Goal: Information Seeking & Learning: Compare options

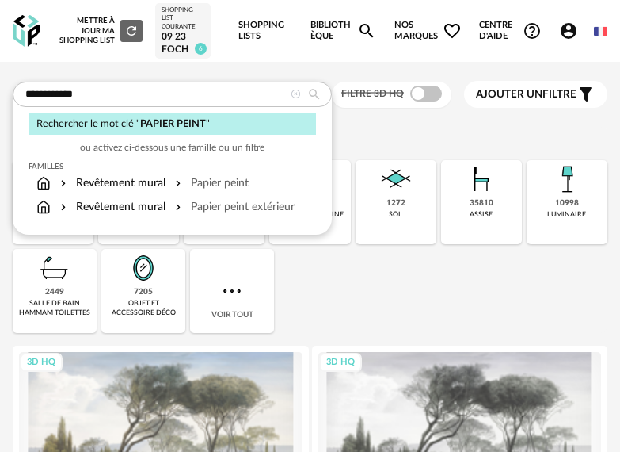
type input "**********"
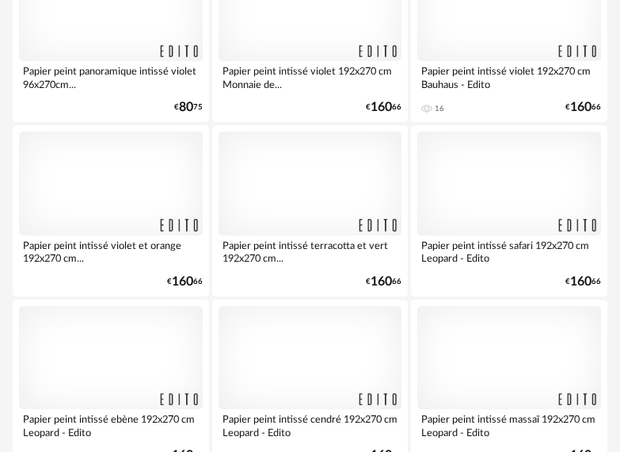
scroll to position [3537, 0]
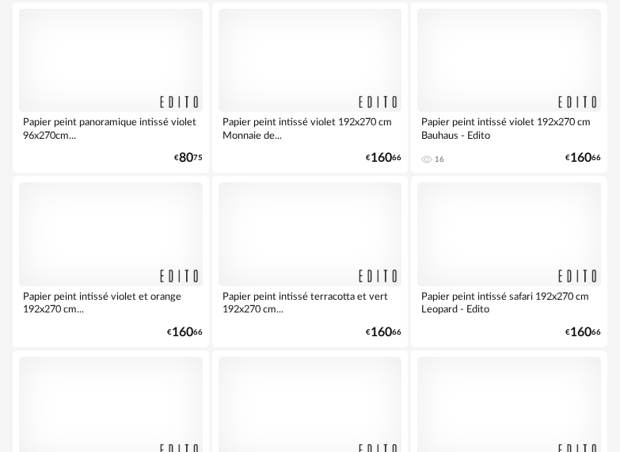
click at [306, 235] on div at bounding box center [311, 233] width 184 height 103
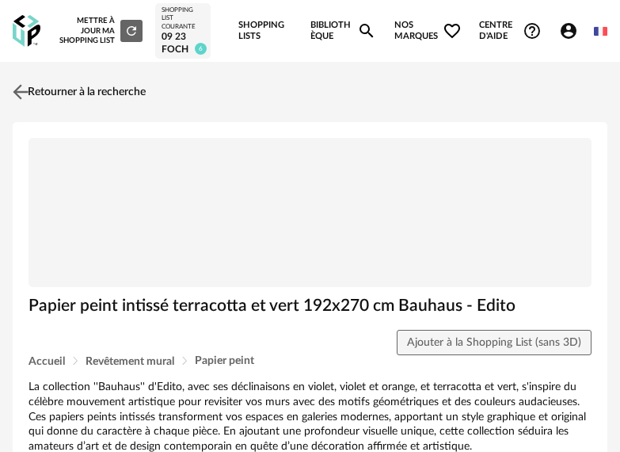
click at [21, 92] on img at bounding box center [21, 92] width 23 height 23
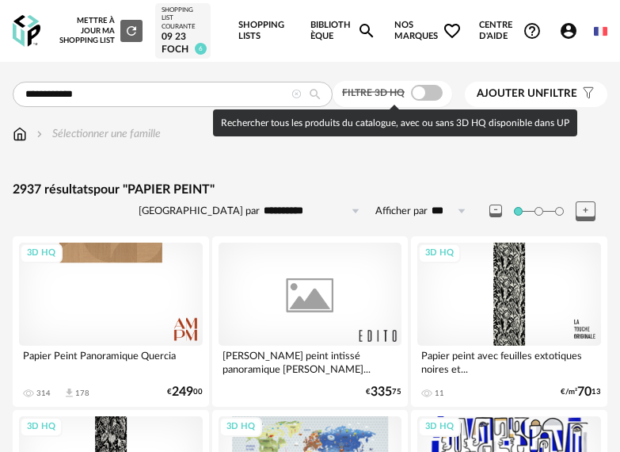
click at [430, 101] on span at bounding box center [427, 93] width 32 height 16
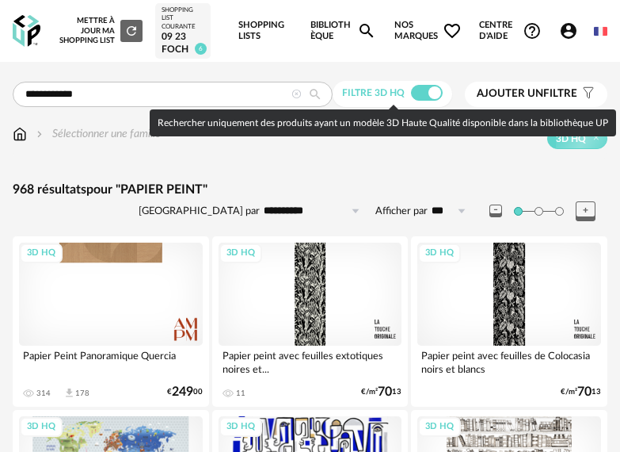
click at [432, 96] on span at bounding box center [427, 93] width 32 height 16
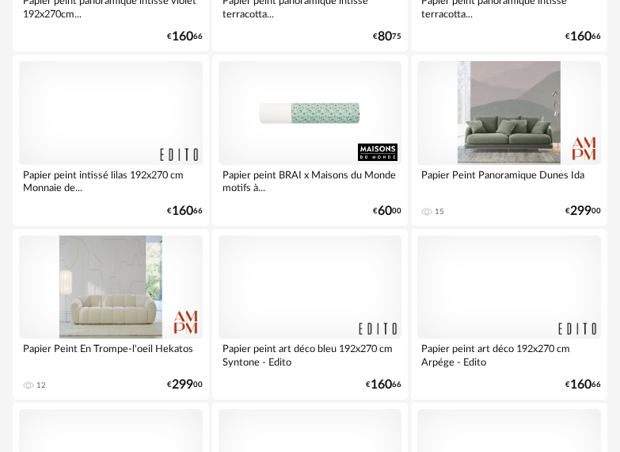
scroll to position [3656, 0]
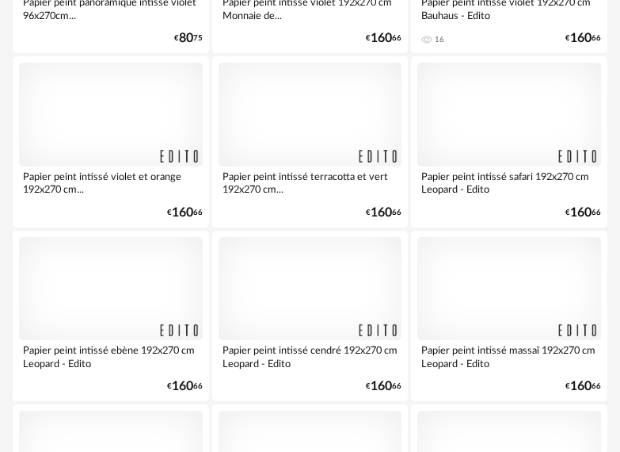
click at [322, 116] on div at bounding box center [311, 114] width 184 height 103
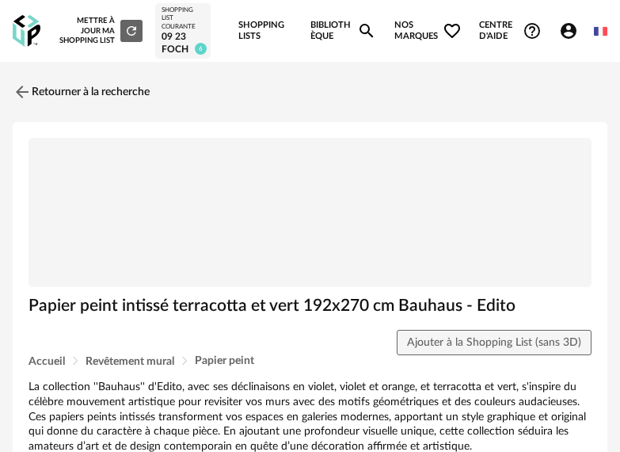
click at [346, 213] on img at bounding box center [310, 212] width 563 height 149
click at [311, 231] on img at bounding box center [310, 212] width 563 height 149
click at [15, 93] on img at bounding box center [21, 92] width 23 height 23
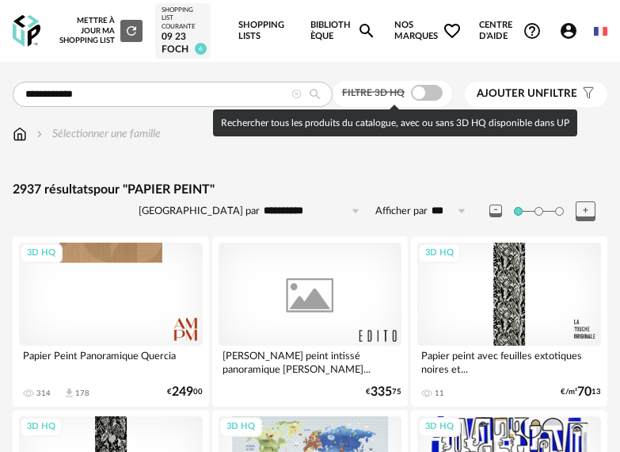
click at [545, 95] on span "Ajouter un filtre" at bounding box center [527, 93] width 101 height 13
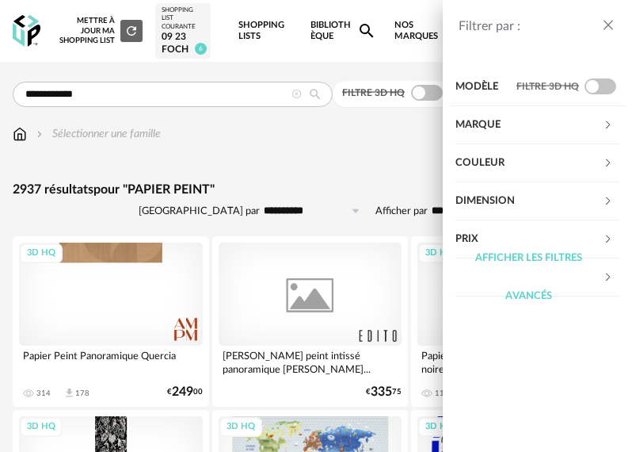
click at [491, 235] on div "Prix" at bounding box center [529, 239] width 147 height 38
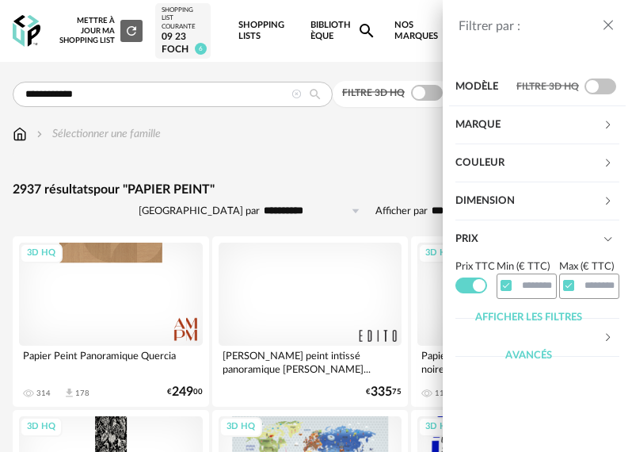
click at [299, 167] on div "Filtrer par : Modèle Filtre 3D HQ Marque &tradition 8 101 Copenhagen 0 366 Conc…" at bounding box center [316, 226] width 632 height 452
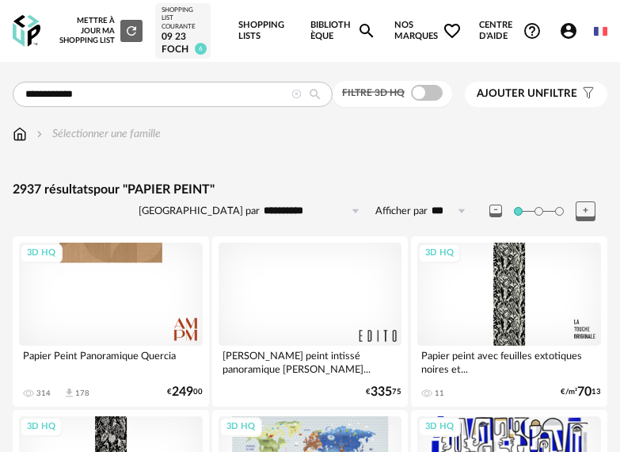
click at [276, 208] on input "**********" at bounding box center [314, 210] width 109 height 25
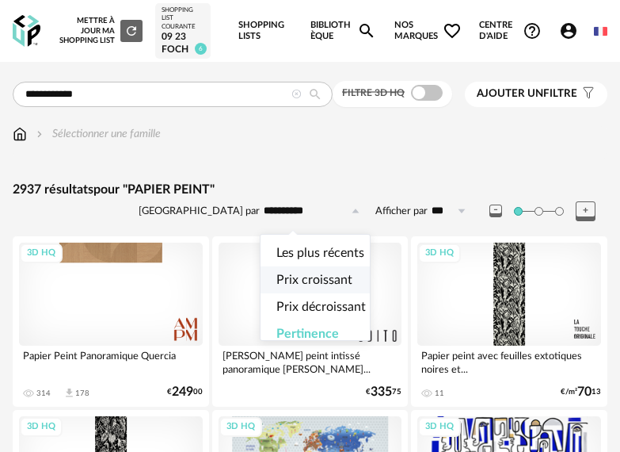
click at [314, 273] on span "Prix croissant" at bounding box center [315, 279] width 76 height 13
type input "**********"
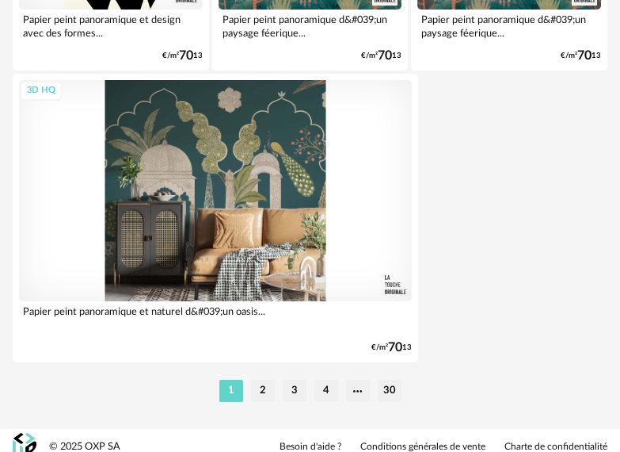
scroll to position [5911, 0]
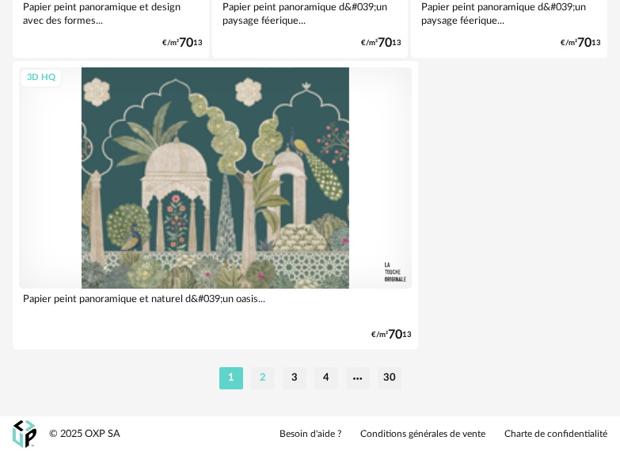
click at [267, 380] on li "2" at bounding box center [263, 378] width 24 height 22
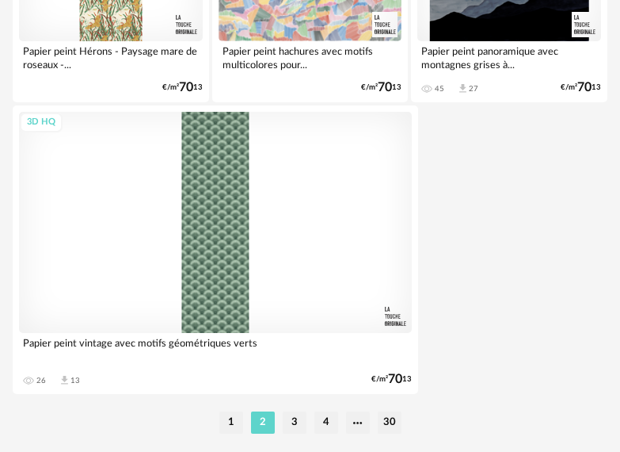
scroll to position [5911, 0]
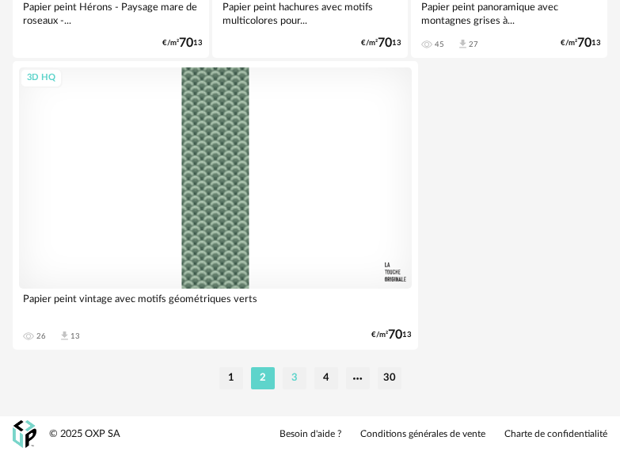
click at [292, 380] on li "3" at bounding box center [295, 378] width 24 height 22
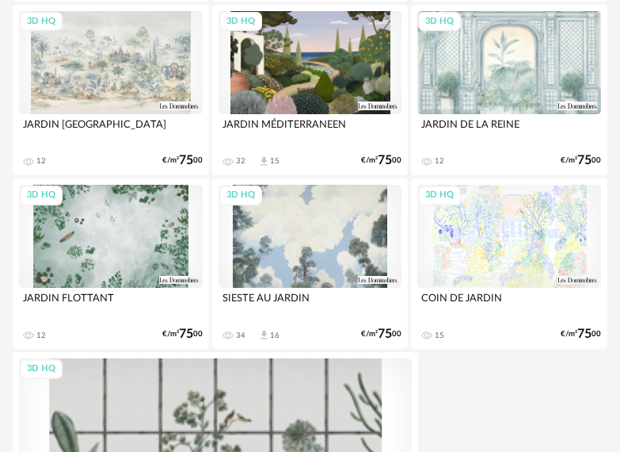
scroll to position [5911, 0]
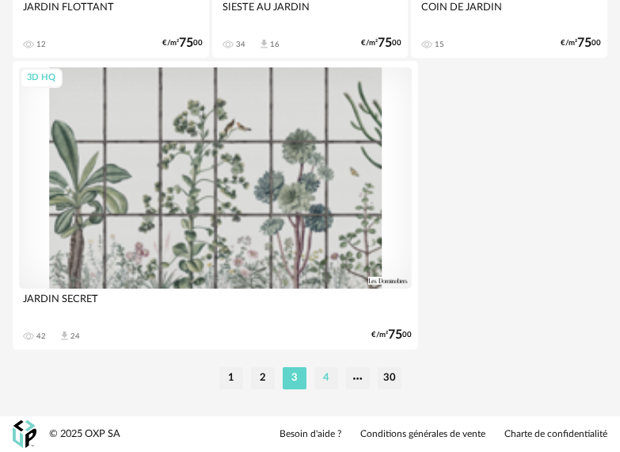
click at [330, 383] on li "4" at bounding box center [327, 378] width 24 height 22
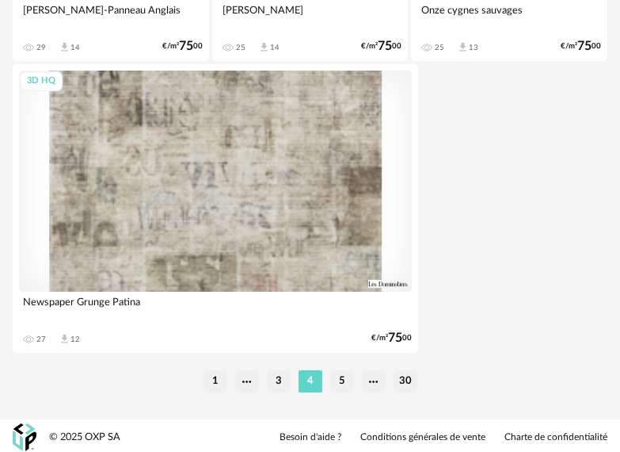
scroll to position [5911, 0]
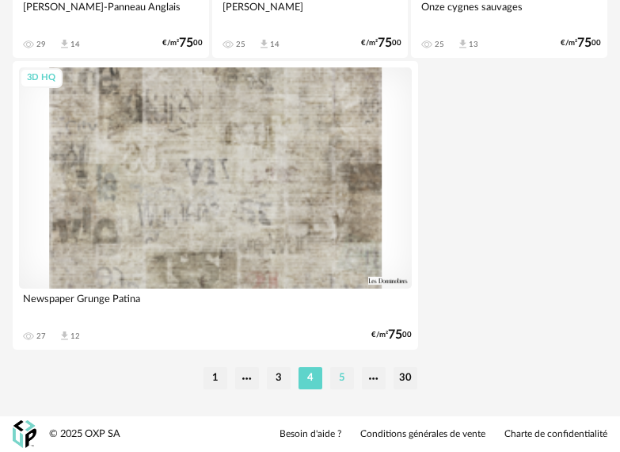
click at [339, 373] on li "5" at bounding box center [342, 378] width 24 height 22
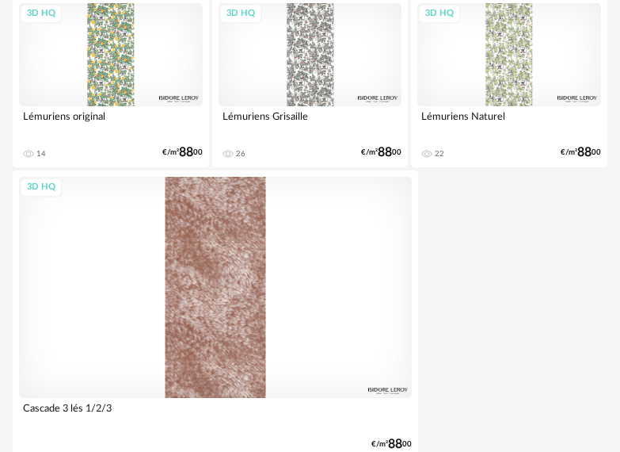
scroll to position [5911, 0]
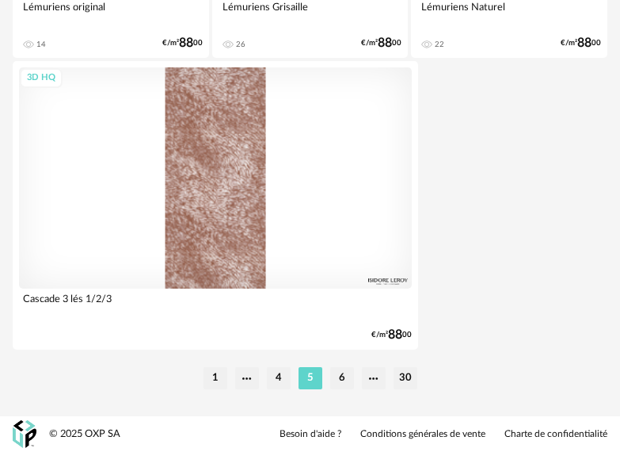
click at [355, 379] on ul "1 4 5 6 30" at bounding box center [311, 378] width 222 height 22
click at [350, 375] on li "6" at bounding box center [342, 378] width 24 height 22
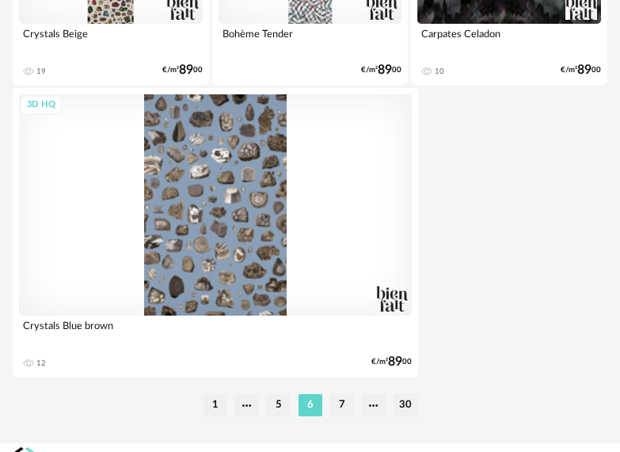
scroll to position [5911, 0]
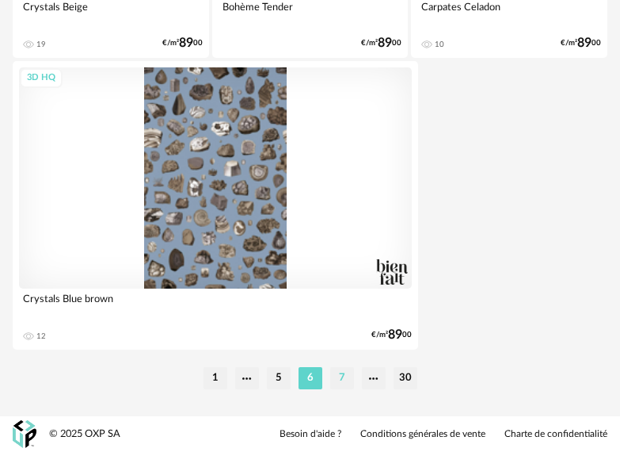
click at [335, 378] on li "7" at bounding box center [342, 378] width 24 height 22
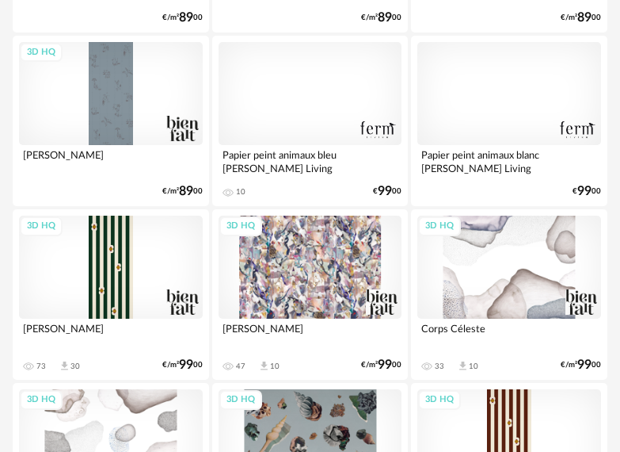
scroll to position [506, 0]
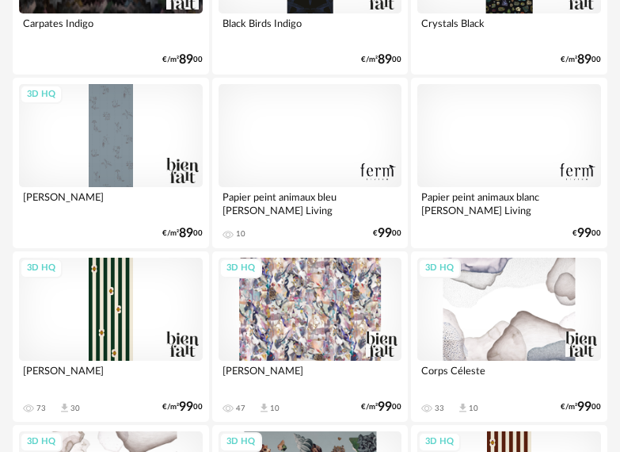
click at [529, 310] on div "3D HQ" at bounding box center [510, 309] width 184 height 103
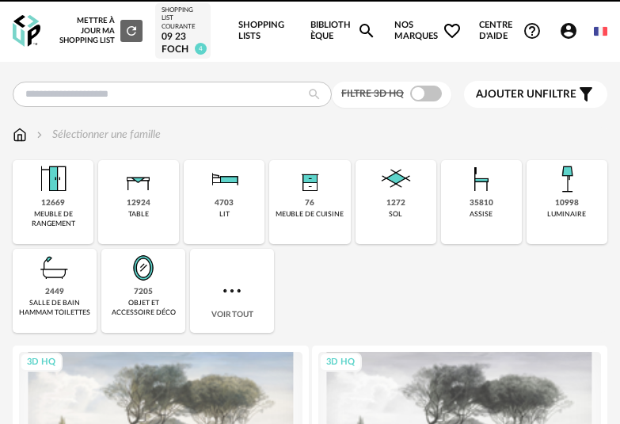
click at [30, 29] on img at bounding box center [27, 31] width 28 height 32
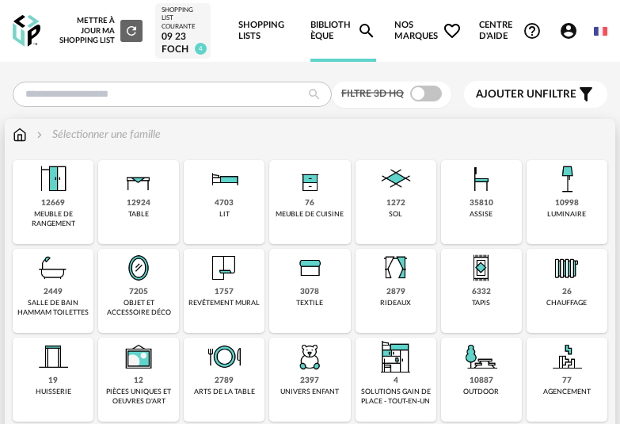
click at [564, 194] on img at bounding box center [567, 179] width 38 height 38
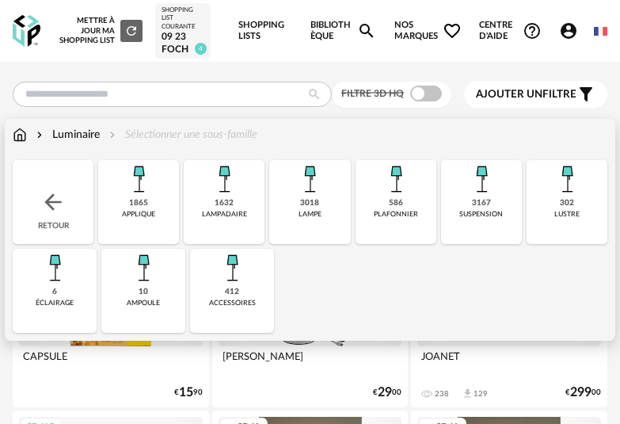
click at [471, 208] on div "3167 suspension" at bounding box center [481, 202] width 81 height 84
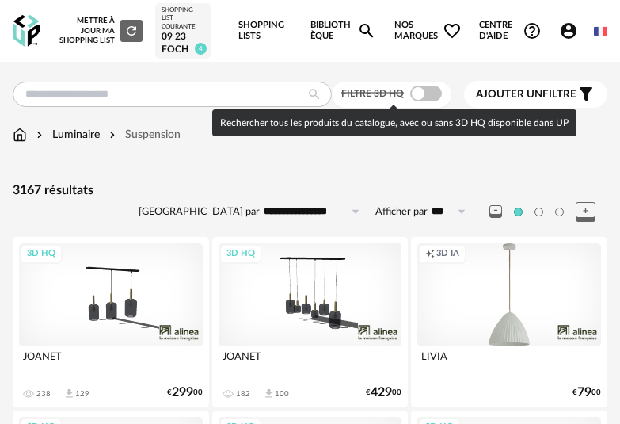
click at [426, 93] on span at bounding box center [426, 94] width 32 height 16
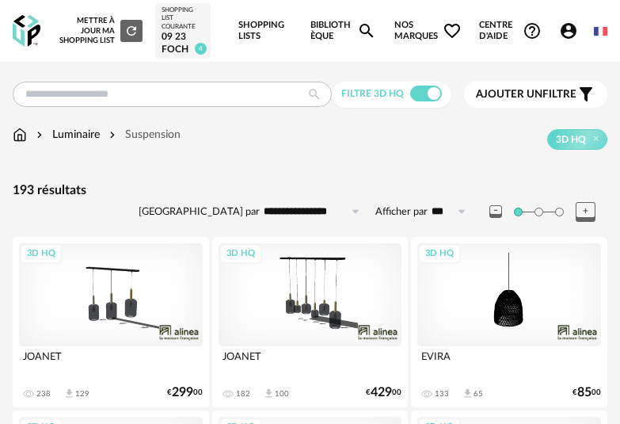
click at [286, 212] on input "**********" at bounding box center [314, 211] width 109 height 25
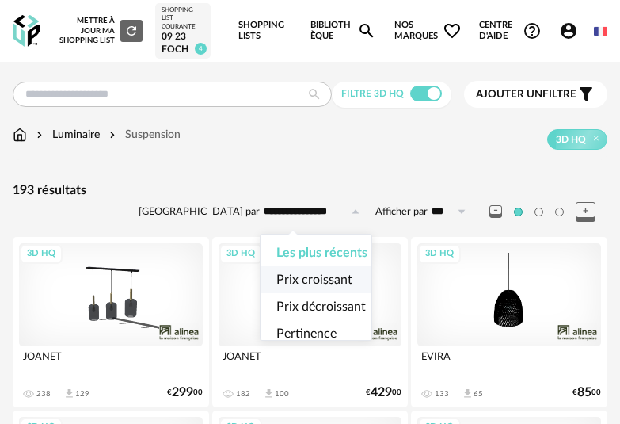
click at [296, 282] on span "Prix croissant" at bounding box center [315, 279] width 76 height 13
type input "**********"
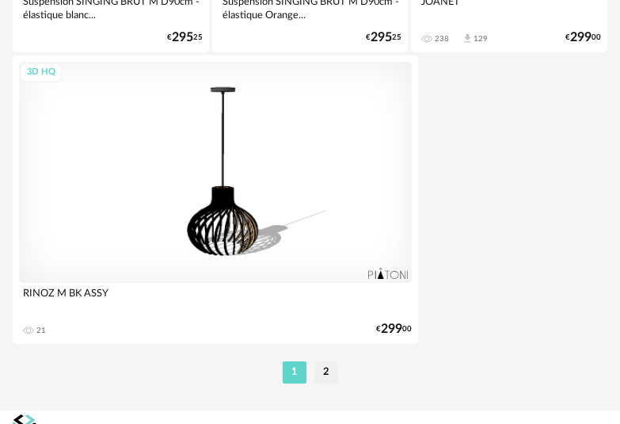
scroll to position [5939, 0]
